Goal: Ask a question

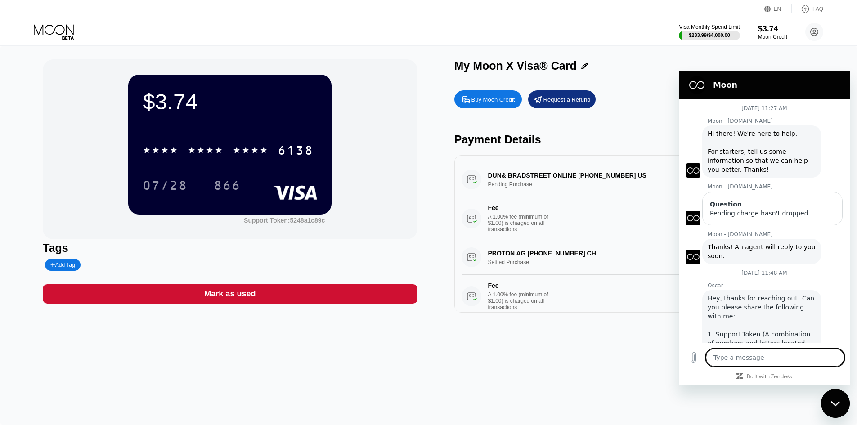
scroll to position [59, 0]
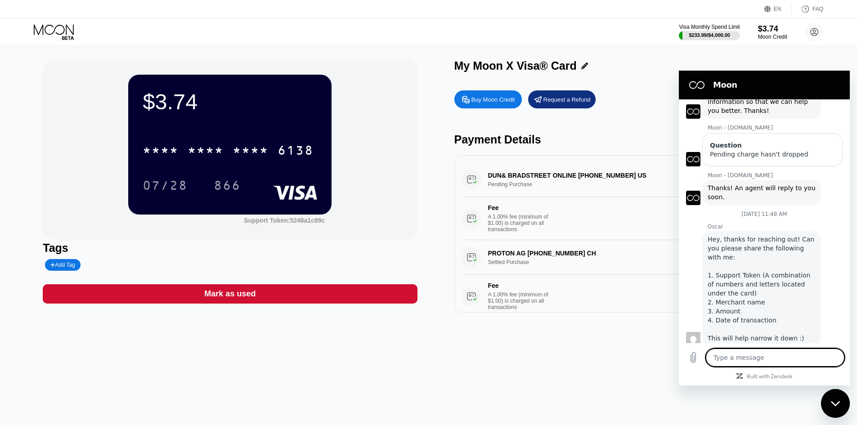
click at [644, 213] on div "Fee A 1.00% fee (minimum of $1.00) is charged on all transactions" at bounding box center [600, 218] width 276 height 28
click at [530, 176] on div "DUN& BRADSTREET ONLINE [PHONE_NUMBER] US Pending Purchase $229.00 [DATE] 9:05 A…" at bounding box center [642, 201] width 360 height 78
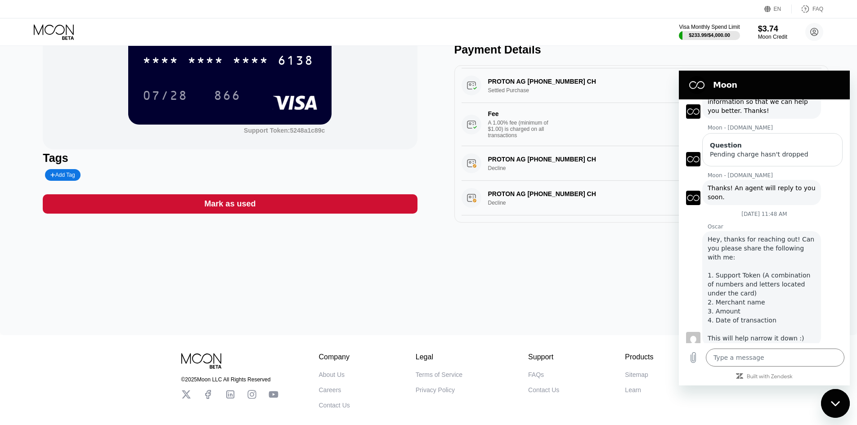
scroll to position [0, 0]
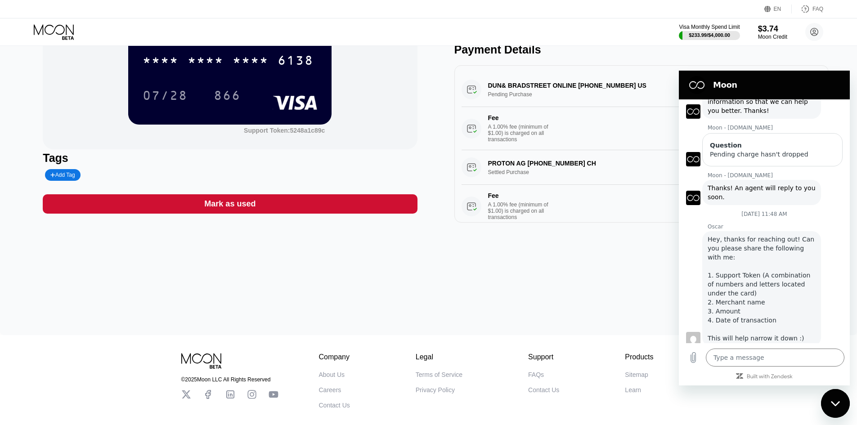
click at [759, 85] on h2 "Moon" at bounding box center [777, 85] width 128 height 11
click at [845, 407] on div "Close messaging window" at bounding box center [835, 403] width 27 height 27
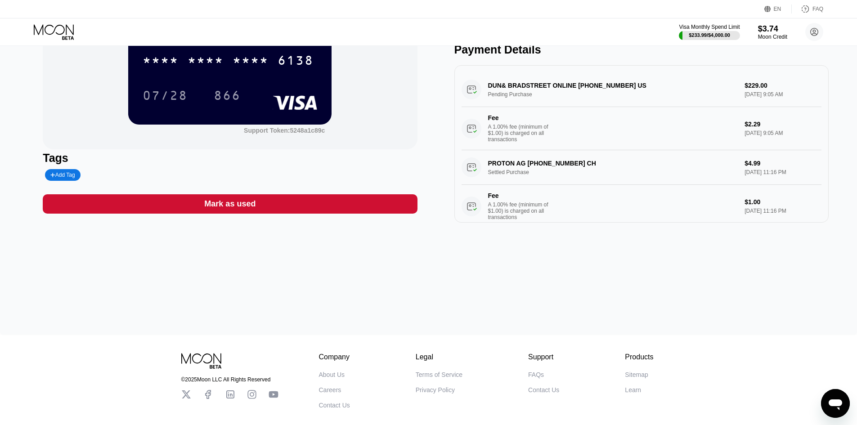
click at [604, 87] on div "DUN& BRADSTREET ONLINE [PHONE_NUMBER] US Pending Purchase $229.00 [DATE] 9:05 A…" at bounding box center [642, 111] width 360 height 78
click at [749, 85] on div "DUN& BRADSTREET ONLINE [PHONE_NUMBER] US Pending Purchase $229.00 [DATE] 9:05 A…" at bounding box center [642, 111] width 360 height 78
click at [472, 94] on div "DUN& BRADSTREET ONLINE [PHONE_NUMBER] US Pending Purchase $229.00 [DATE] 9:05 A…" at bounding box center [642, 111] width 360 height 78
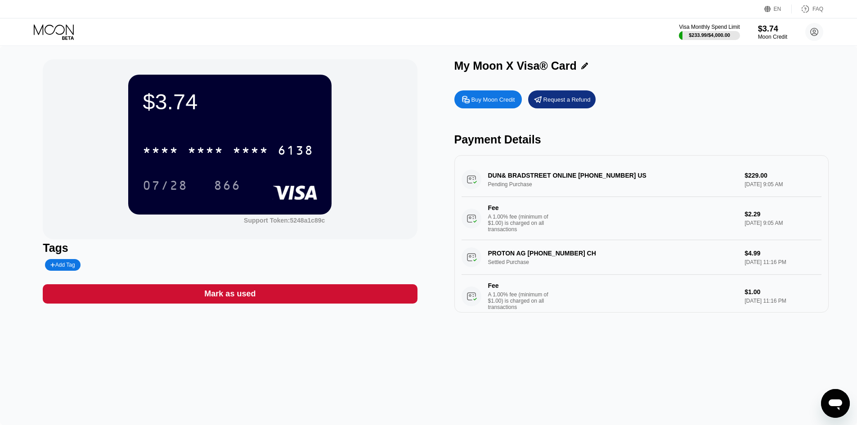
click at [841, 405] on icon "Open messaging window" at bounding box center [836, 405] width 14 height 11
type textarea "x"
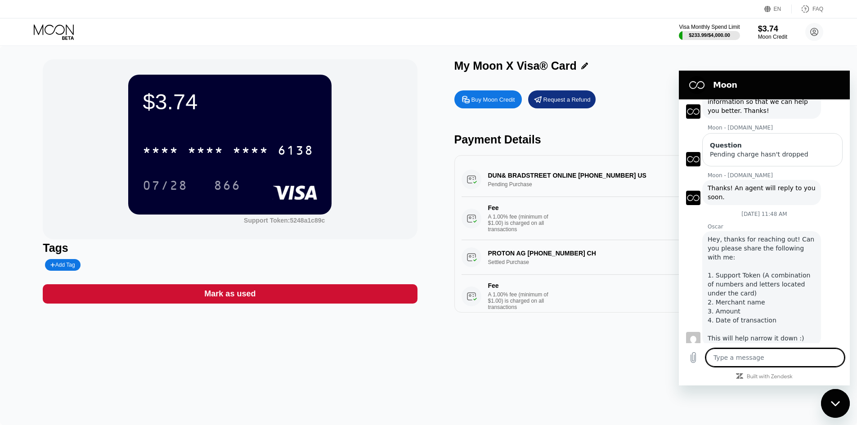
click at [785, 356] on textarea at bounding box center [775, 358] width 139 height 18
drag, startPoint x: 334, startPoint y: 221, endPoint x: 293, endPoint y: 225, distance: 40.8
click at [293, 225] on div "$3.74 * * * * * * * * * * * * 6138 07/28 866 Support Token: 5248a1c89c" at bounding box center [230, 149] width 374 height 180
click at [298, 223] on div "Support Token: 5248a1c89c" at bounding box center [284, 220] width 81 height 7
click at [747, 360] on textarea at bounding box center [775, 358] width 139 height 18
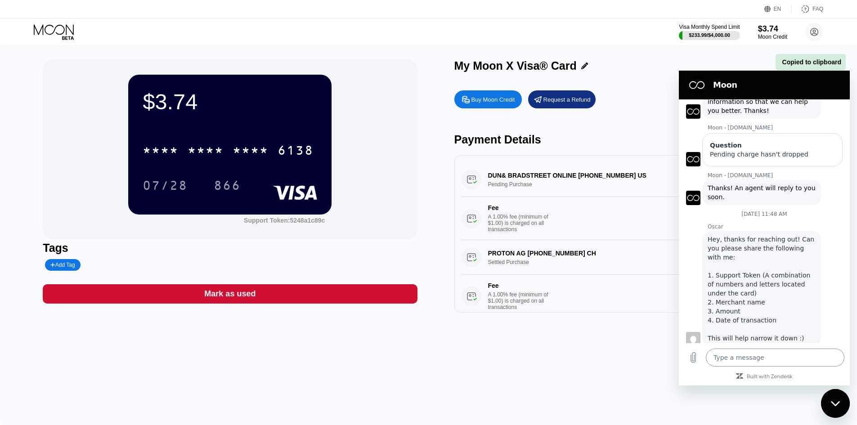
paste textarea "5248a1c89c"
type textarea "5248a1c89c"
type textarea "x"
type textarea "5248a1c89c"
type textarea "x"
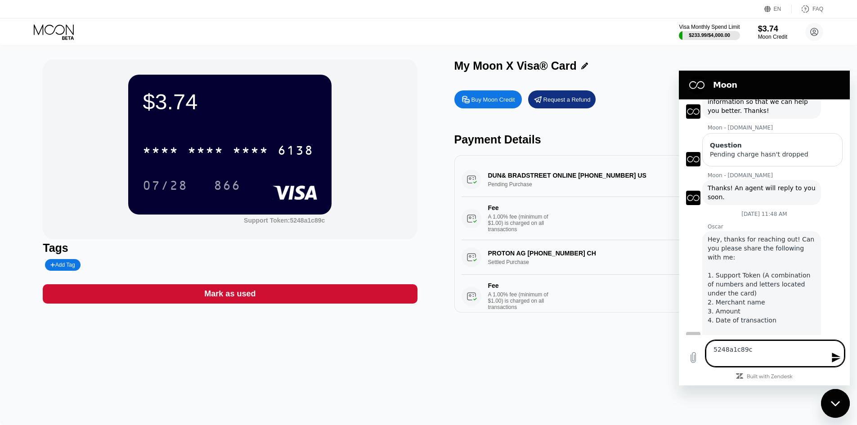
click at [552, 176] on div "DUN& BRADSTREET ONLINE [PHONE_NUMBER] US Pending Purchase $229.00 [DATE] 9:05 A…" at bounding box center [642, 201] width 360 height 78
click at [560, 180] on div "DUN& BRADSTREET ONLINE [PHONE_NUMBER] US Pending Purchase $229.00 [DATE] 9:05 A…" at bounding box center [642, 201] width 360 height 78
drag, startPoint x: 640, startPoint y: 177, endPoint x: 517, endPoint y: 180, distance: 122.9
click at [517, 180] on div "DUN& BRADSTREET ONLINE [PHONE_NUMBER] US Pending Purchase $229.00 [DATE] 9:05 A…" at bounding box center [642, 201] width 360 height 78
click at [736, 359] on textarea "5248a1c89c" at bounding box center [775, 354] width 139 height 26
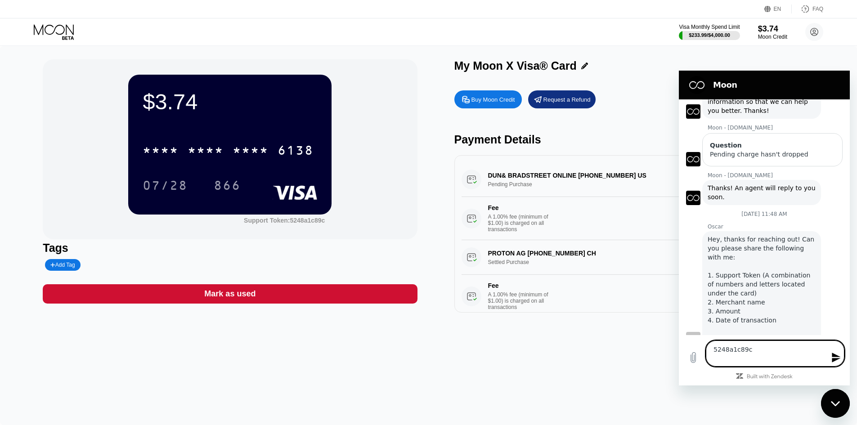
type textarea "5248a1c89c D"
type textarea "x"
type textarea "5248a1c89c DU"
type textarea "x"
type textarea "5248a1c89c DUN"
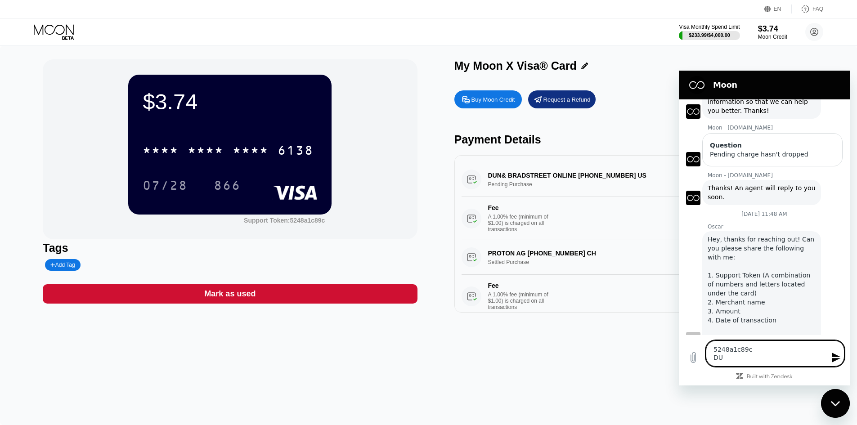
type textarea "x"
type textarea "5248a1c89c DUN&"
type textarea "x"
type textarea "5248a1c89c DUN&"
type textarea "x"
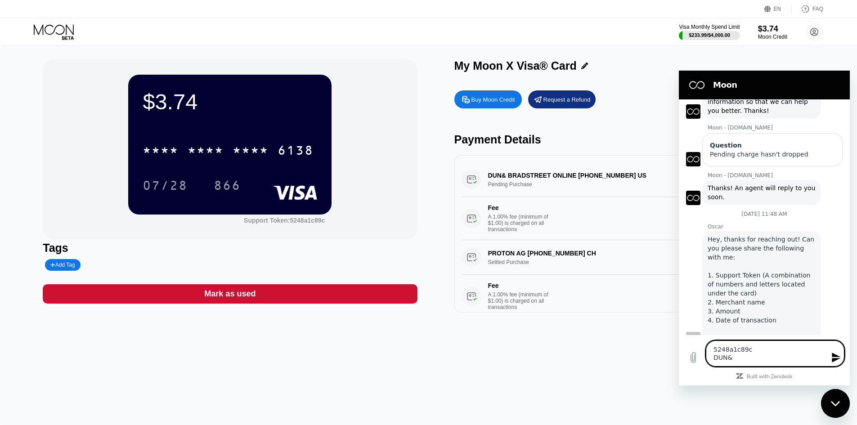
type textarea "5248a1c89c DUN& B"
type textarea "x"
type textarea "5248a1c89c DUN& BR"
type textarea "x"
type textarea "5248a1c89c DUN& BRA"
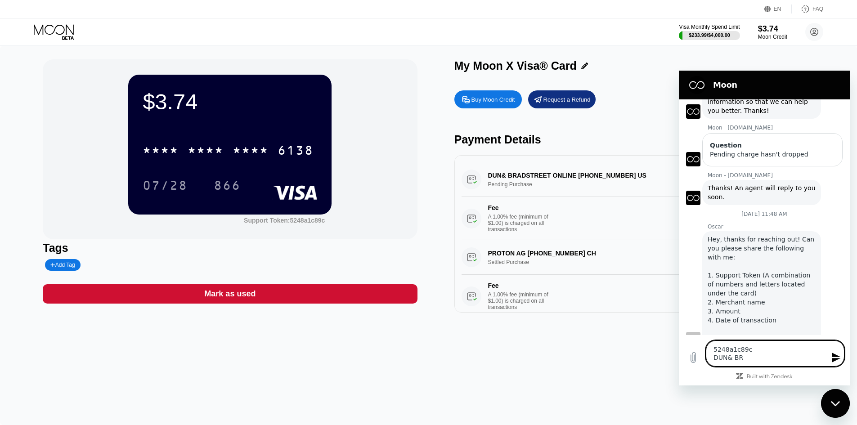
type textarea "x"
type textarea "5248a1c89c DUN& [PERSON_NAME]"
type textarea "x"
type textarea "5248a1c89c DUN& [PERSON_NAME]"
type textarea "x"
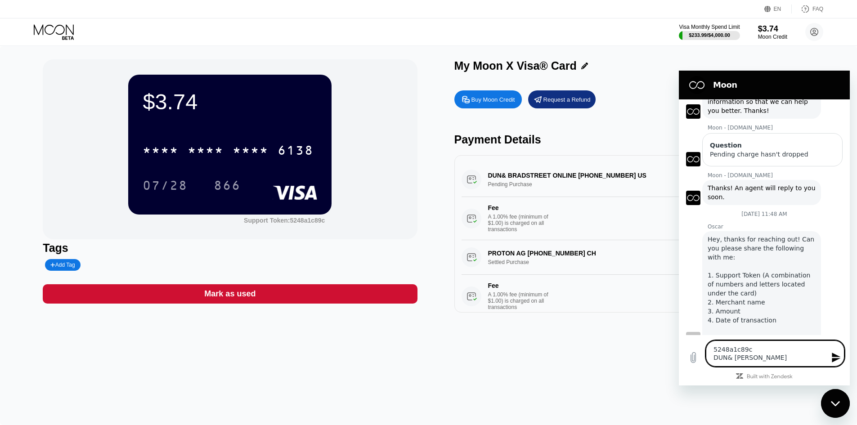
type textarea "5248a1c89c DUN& [PERSON_NAME]"
type textarea "x"
type textarea "5248a1c89c DUN& BRADSTR"
type textarea "x"
type textarea "5248a1c89c DUN& [PERSON_NAME]"
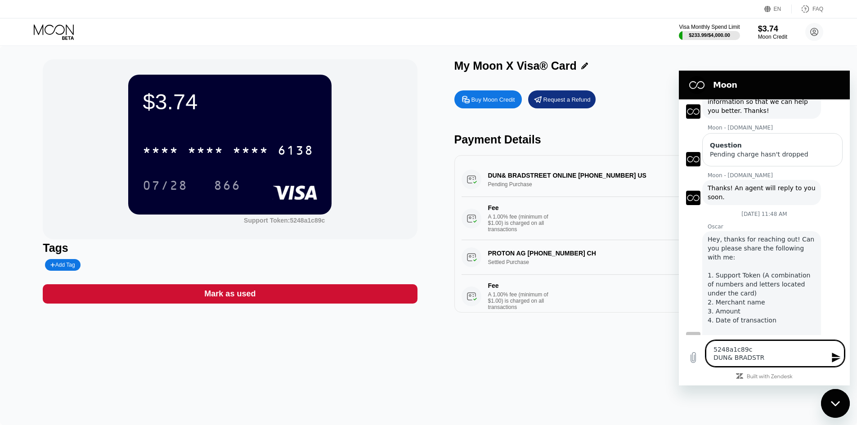
type textarea "x"
type textarea "5248a1c89c DUN& BRADSTREE"
type textarea "x"
type textarea "5248a1c89c [PERSON_NAME] [PERSON_NAME]"
type textarea "x"
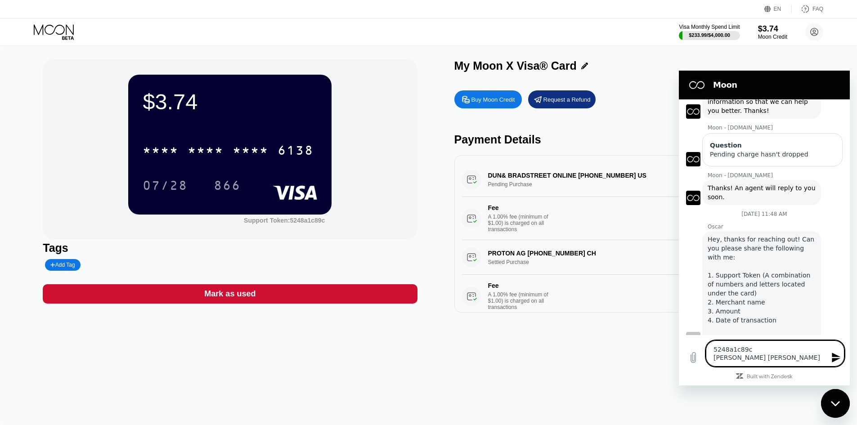
type textarea "5248a1c89c [PERSON_NAME] [PERSON_NAME]"
type textarea "x"
type textarea "5248a1c89c [PERSON_NAME] [PERSON_NAME]"
type textarea "x"
type textarea "5248a1c89c [PERSON_NAME] [PERSON_NAME] ON"
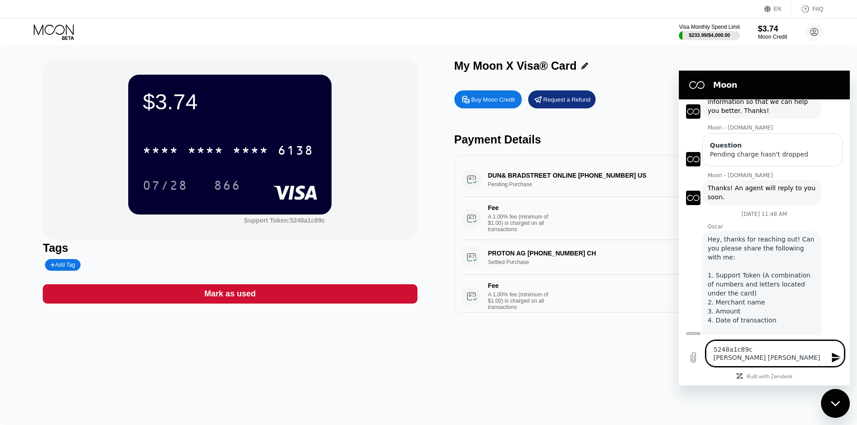
type textarea "x"
type textarea "5248a1c89c [PERSON_NAME] [PERSON_NAME] ONL"
type textarea "x"
type textarea "5248a1c89c [PERSON_NAME] [PERSON_NAME] ONLIN"
type textarea "x"
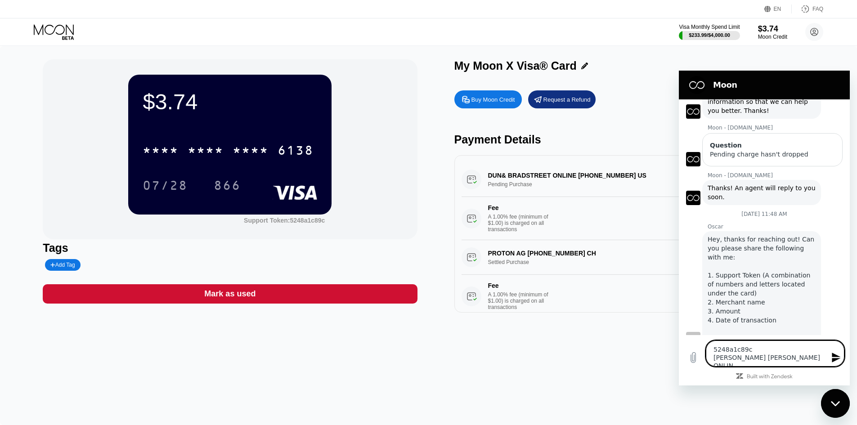
type textarea "5248a1c89c DUN& BRADSTREET ONLINE"
type textarea "x"
type textarea "5248a1c89c DUN& BRADSTREET ONLINE"
type textarea "x"
type textarea "5248a1c89c DUN& BRADSTREET ONLINE 2"
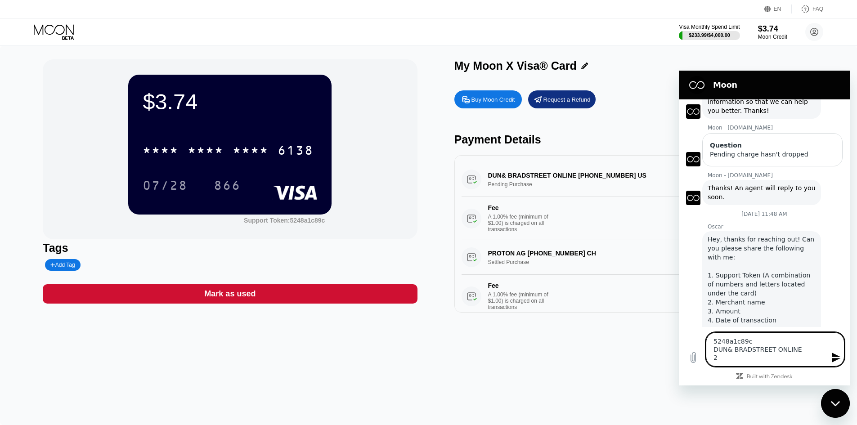
type textarea "x"
type textarea "5248a1c89c DUN& BRADSTREET ONLINE 22"
type textarea "x"
type textarea "5248a1c89c DUN& BRADSTREET ONLINE 22"
click at [843, 387] on div "$3.74 * * * * * * * * * * * * 6138 07/28 866 Support Token: 5248a1c89c Tags Add…" at bounding box center [428, 235] width 857 height 379
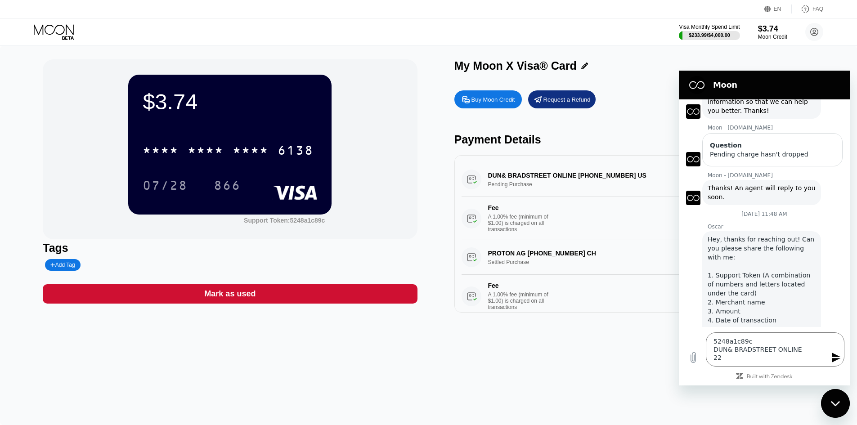
click at [839, 399] on div "Close messaging window" at bounding box center [835, 403] width 27 height 27
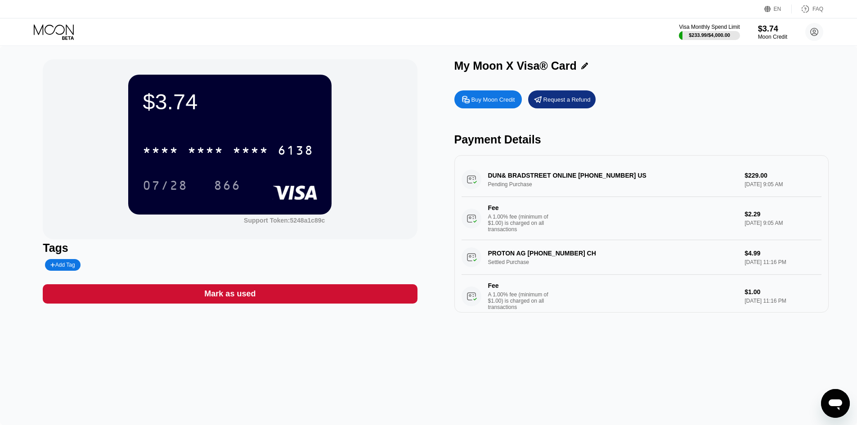
click at [839, 399] on icon "Open messaging window" at bounding box center [836, 404] width 16 height 16
type textarea "x"
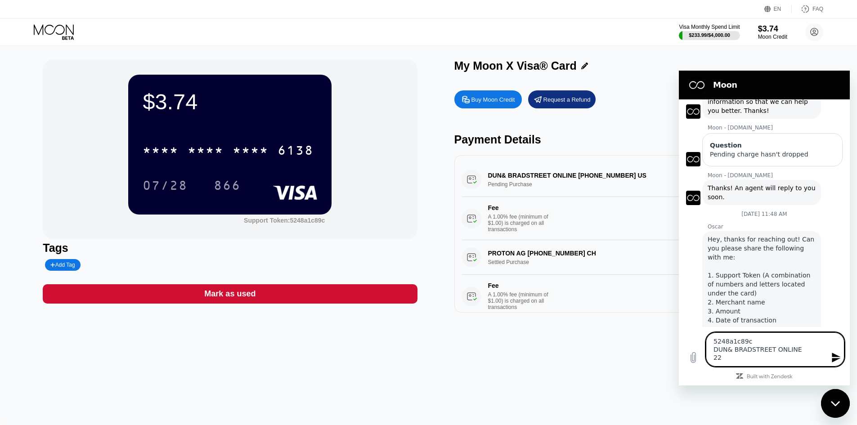
type textarea "5248a1c89c DUN& BRADSTREET ONLINE 229"
type textarea "x"
type textarea "5248a1c89c DUN& BRADSTREET ONLINE 229"
type textarea "x"
type textarea "5248a1c89c DUN& BRADSTREET ONLINE 229 A"
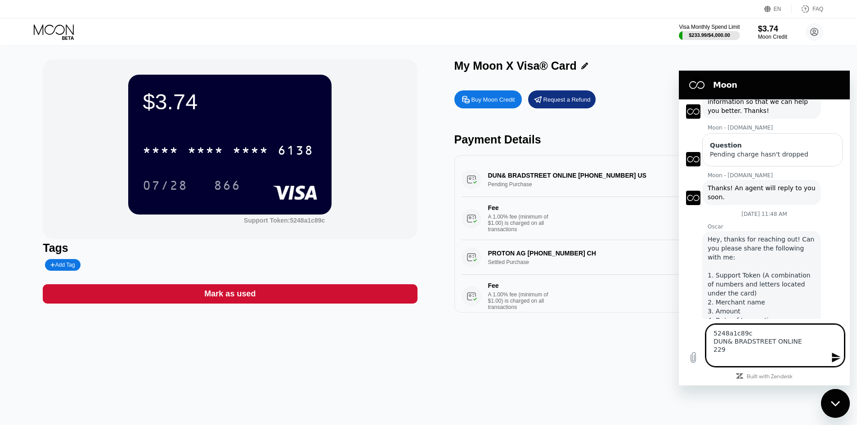
type textarea "x"
type textarea "5248a1c89c DUN& BRADSTREET ONLINE 229 AU"
type textarea "x"
type textarea "5248a1c89c DUN& BRADSTREET ONLINE 229 AUG"
type textarea "x"
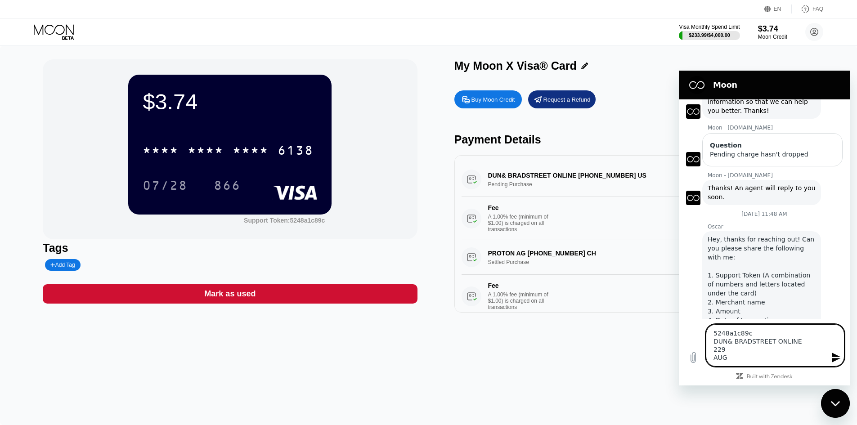
type textarea "5248a1c89c DUN& BRADSTREET ONLINE 229 AUG"
type textarea "x"
type textarea "5248a1c89c DUN& BRADSTREET ONLINE 229 [DATE]"
type textarea "x"
type textarea "5248a1c89c DUN& BRADSTREET ONLINE 229 [DATE]"
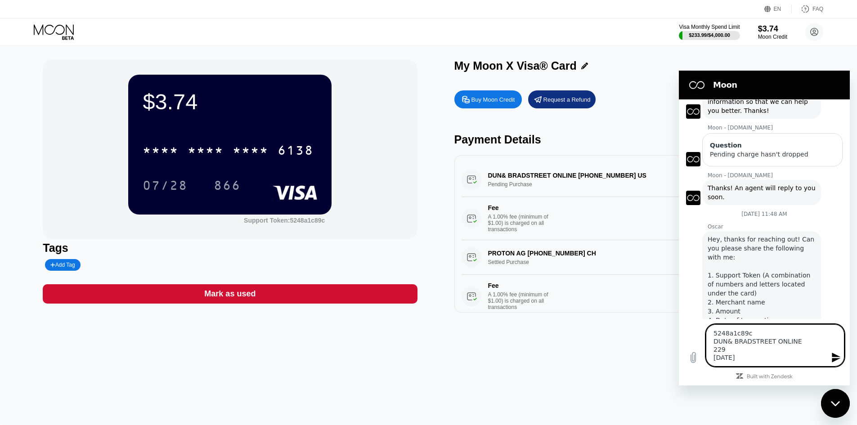
type textarea "x"
type textarea "5248a1c89c DUN& BRADSTREET ONLINE 229 [DATE]"
type textarea "x"
type textarea "5248a1c89c DUN& BRADSTREET ONLINE 229 [DATE] 2"
type textarea "x"
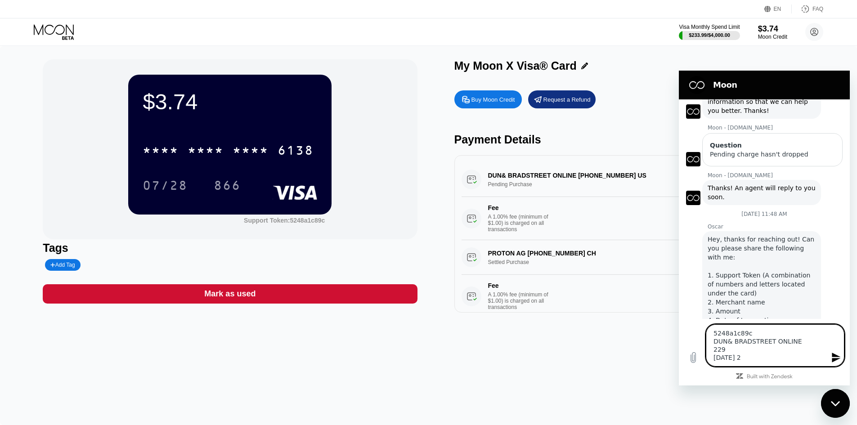
type textarea "5248a1c89c DUN& BRADSTREET ONLINE 229 [DATE]"
type textarea "x"
type textarea "5248a1c89c DUN& BRADSTREET ONLINE 229 [DATE] 202"
type textarea "x"
type textarea "5248a1c89c DUN& BRADSTREET ONLINE 229 [DATE]"
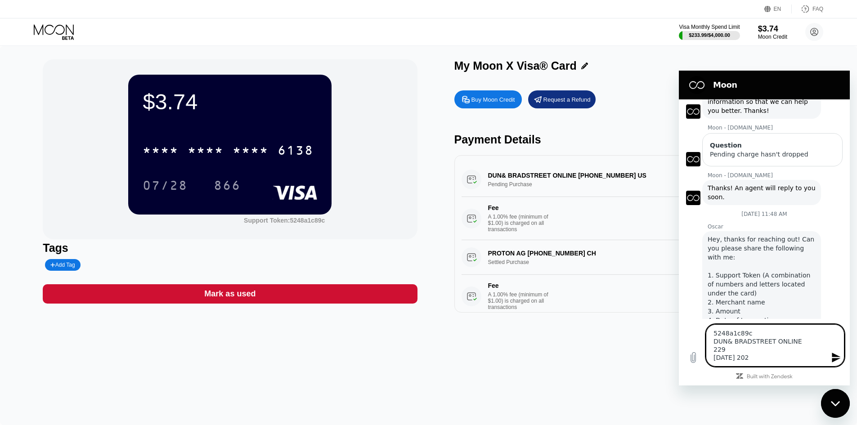
type textarea "x"
type textarea "5248a1c89c DUN& BRADSTREET ONLINE 229 [DATE] 2"
type textarea "x"
type textarea "5248a1c89c DUN& BRADSTREET ONLINE 229 [DATE]"
type textarea "x"
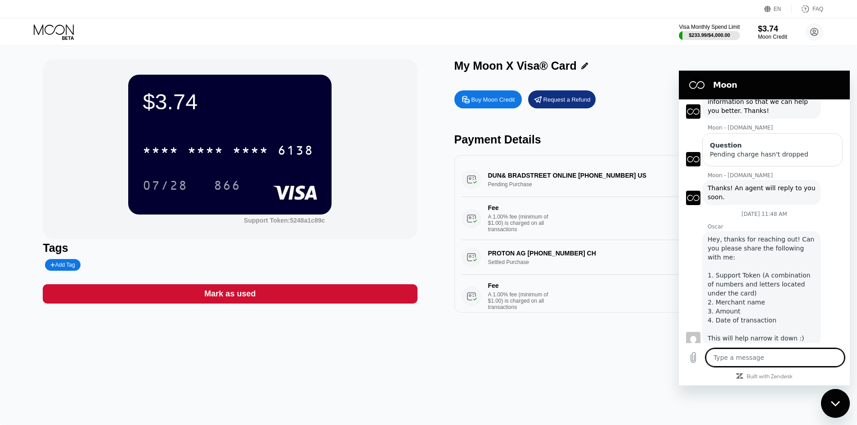
type textarea "x"
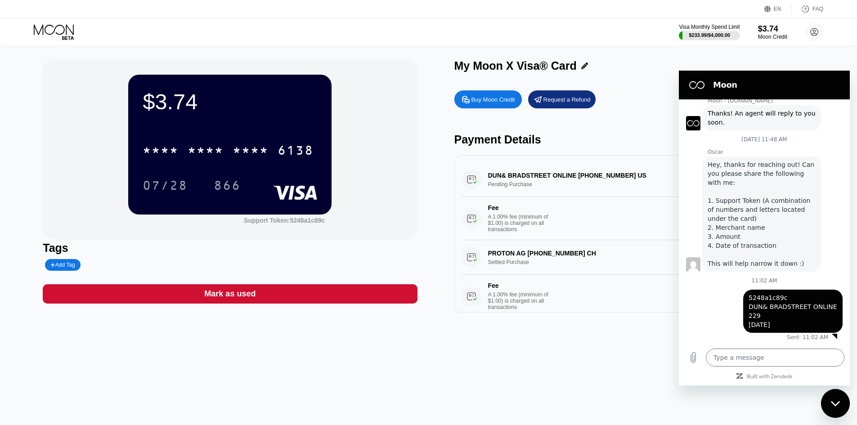
type textarea "x"
